Goal: Information Seeking & Learning: Learn about a topic

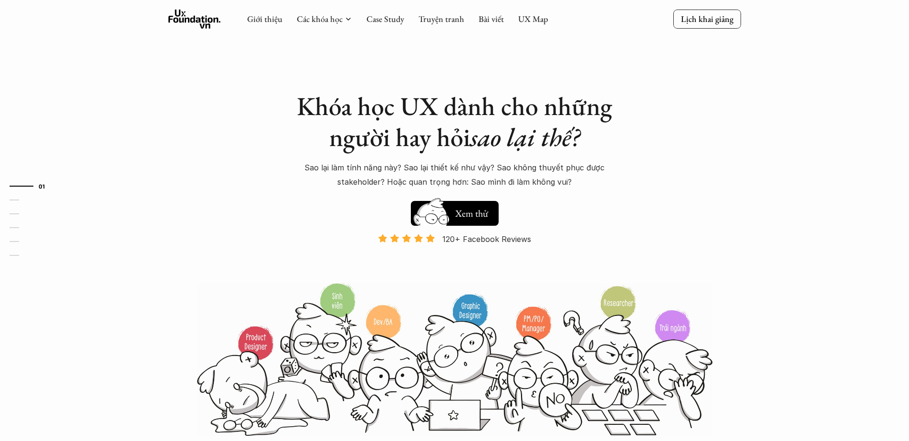
drag, startPoint x: 207, startPoint y: 278, endPoint x: 231, endPoint y: 290, distance: 26.5
click at [207, 278] on div "Khóa học UX dành cho những người hay hỏi sao lại thế? Sao lại làm tính năng này…" at bounding box center [454, 218] width 572 height 436
click at [523, 17] on link "UX Map" at bounding box center [533, 18] width 30 height 11
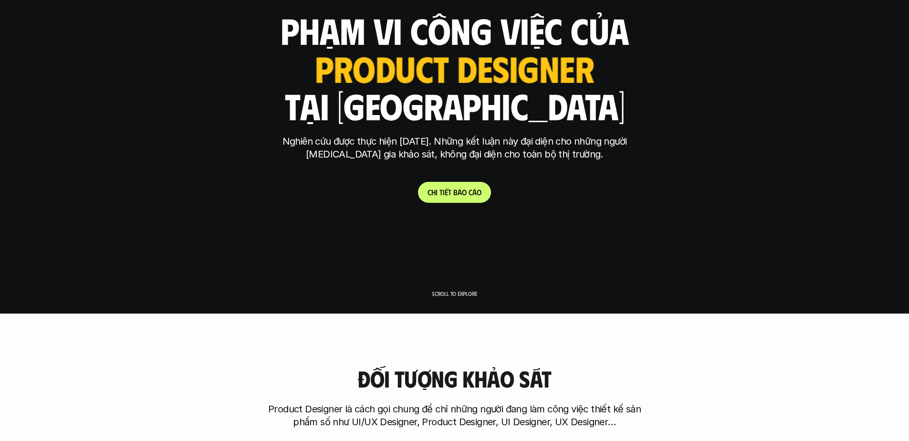
click at [447, 198] on link "C h i t i ế t b á o c á o" at bounding box center [454, 192] width 73 height 21
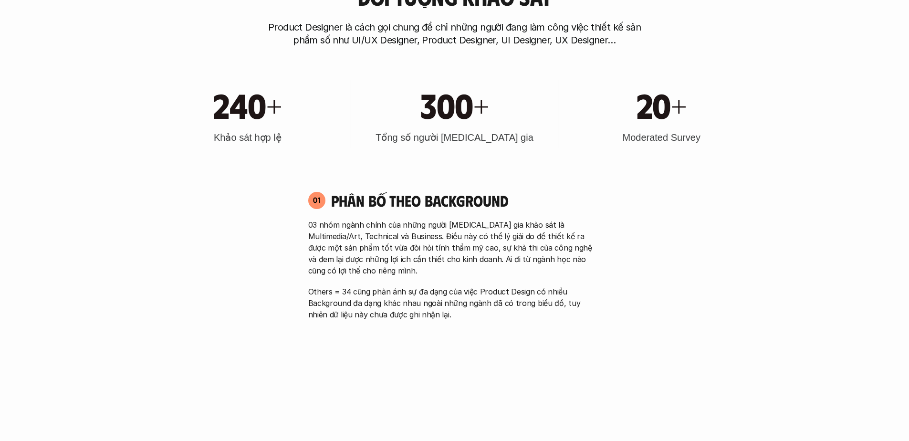
scroll to position [127, 0]
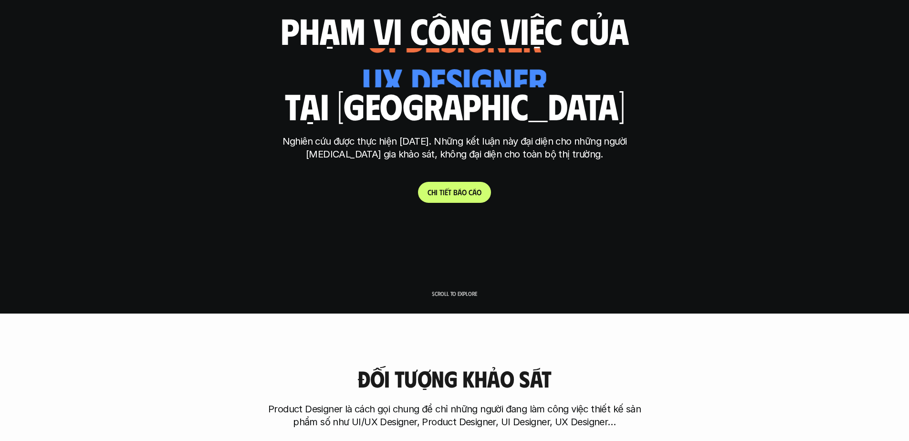
click at [455, 296] on p "Scroll to explore" at bounding box center [454, 293] width 45 height 7
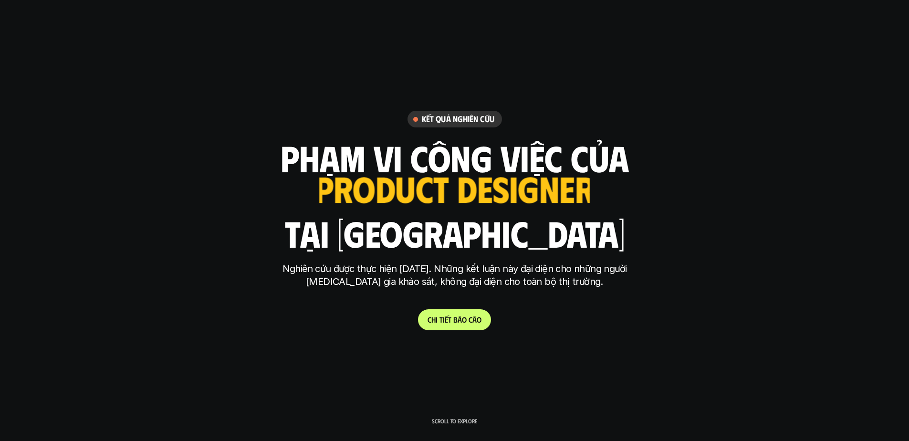
scroll to position [636, 0]
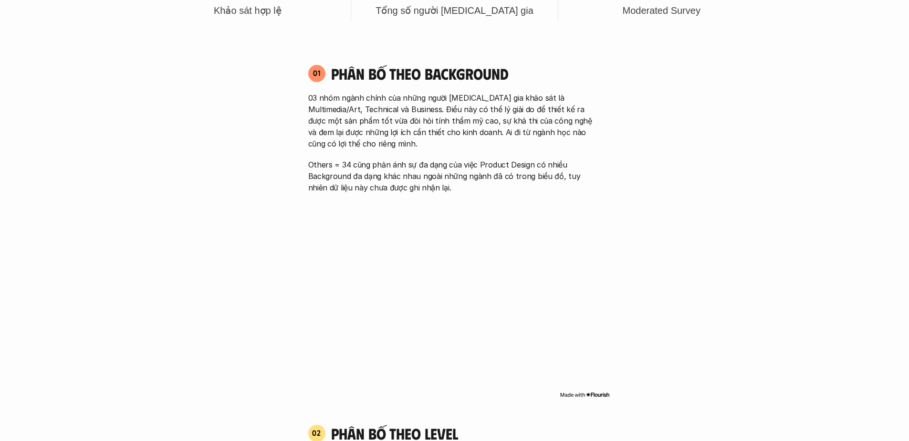
drag, startPoint x: 290, startPoint y: 322, endPoint x: 137, endPoint y: 297, distance: 155.6
